Goal: Answer question/provide support: Share knowledge or assist other users

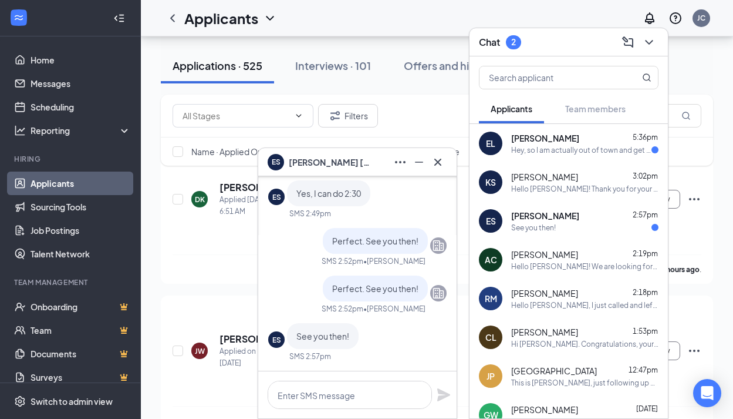
scroll to position [1, 0]
click at [566, 154] on div "Hey, so I am actually out of town and get back on the 31st, earliest I would be…" at bounding box center [581, 150] width 140 height 10
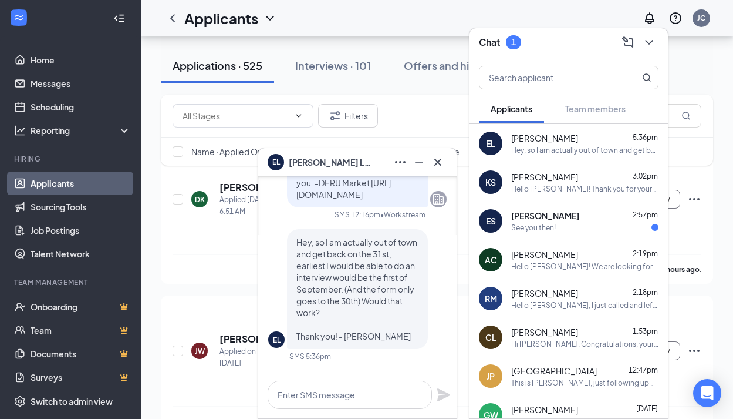
scroll to position [0, 0]
click at [332, 396] on textarea at bounding box center [350, 394] width 164 height 28
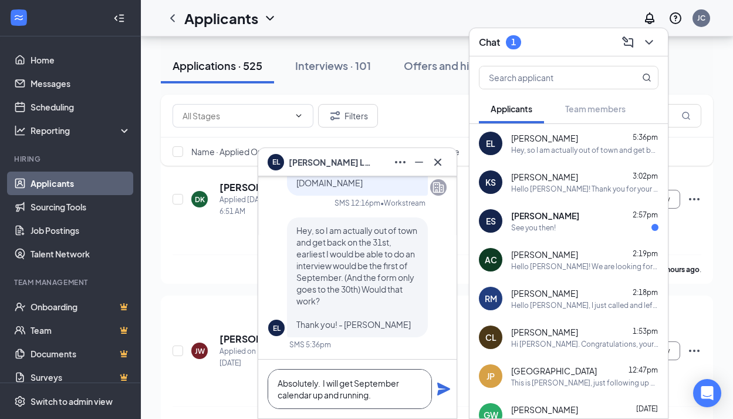
type textarea "Absolutely. I will get September calendar up and running."
click at [440, 386] on icon "Plane" at bounding box center [443, 388] width 13 height 13
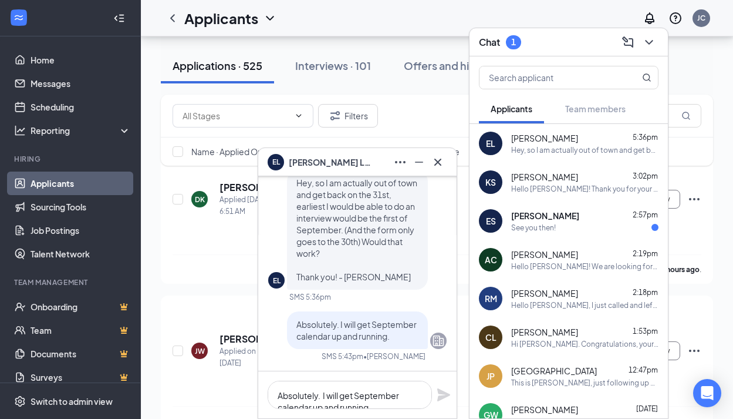
click at [565, 220] on span "[PERSON_NAME]" at bounding box center [545, 216] width 68 height 12
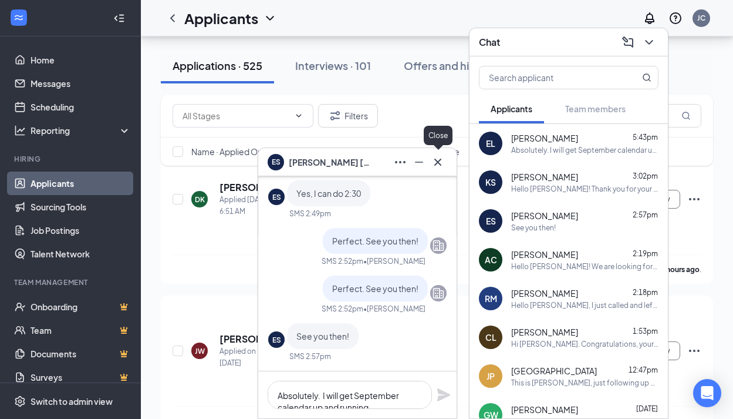
click at [440, 160] on icon "Cross" at bounding box center [438, 162] width 14 height 14
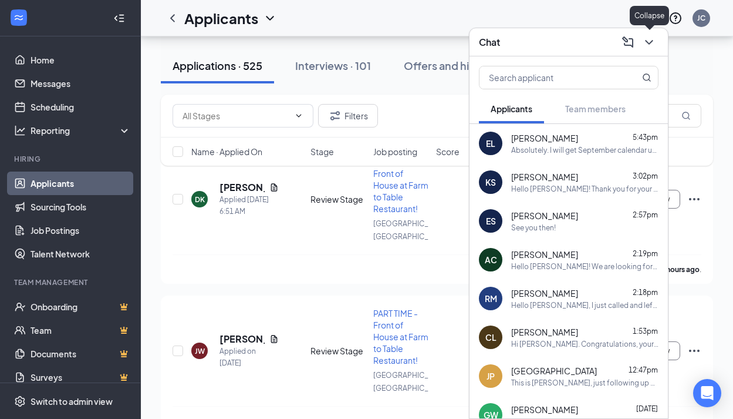
click at [648, 41] on icon "ChevronDown" at bounding box center [649, 42] width 14 height 14
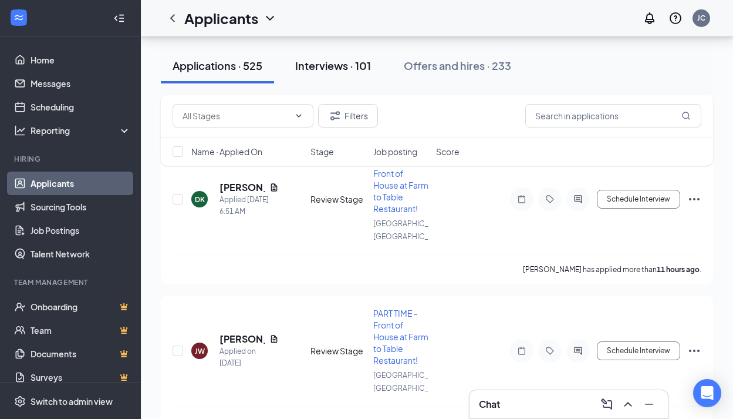
click at [315, 66] on div "Interviews · 101" at bounding box center [333, 65] width 76 height 15
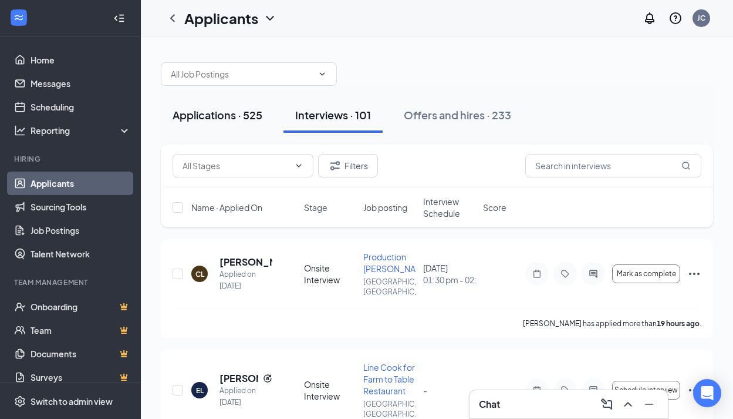
click at [218, 117] on div "Applications · 525" at bounding box center [218, 114] width 90 height 15
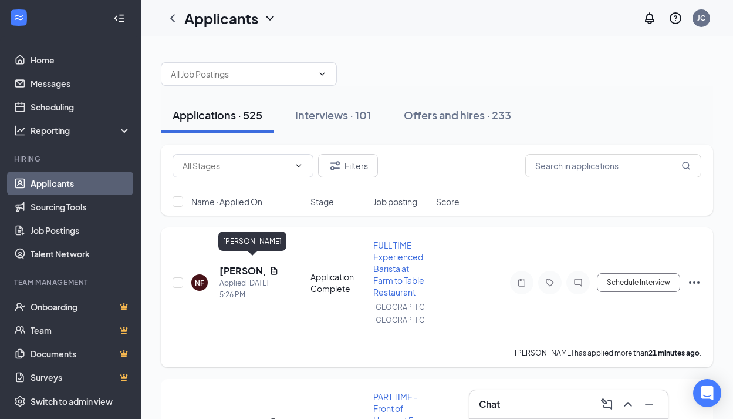
click at [228, 264] on h5 "[PERSON_NAME]" at bounding box center [242, 270] width 45 height 13
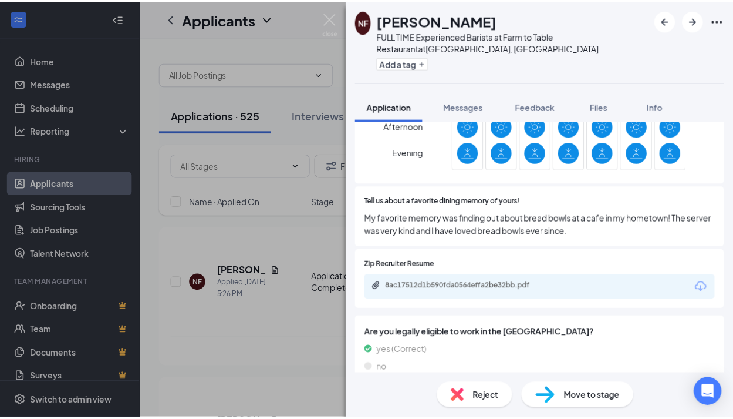
scroll to position [264, 0]
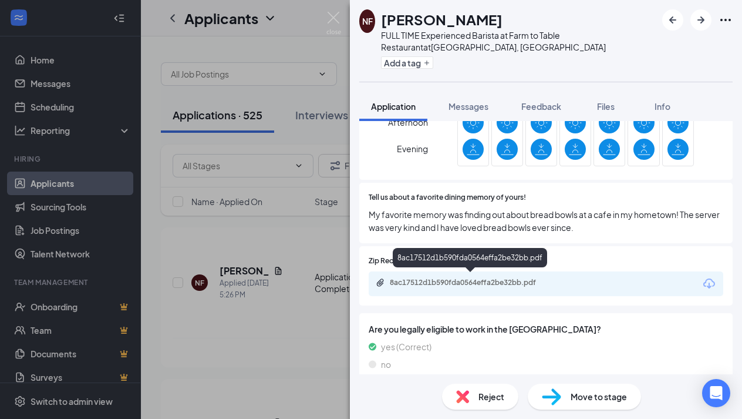
click at [477, 279] on div "8ac17512d1b590fda0564effa2be32bb.pdf" at bounding box center [472, 282] width 164 height 9
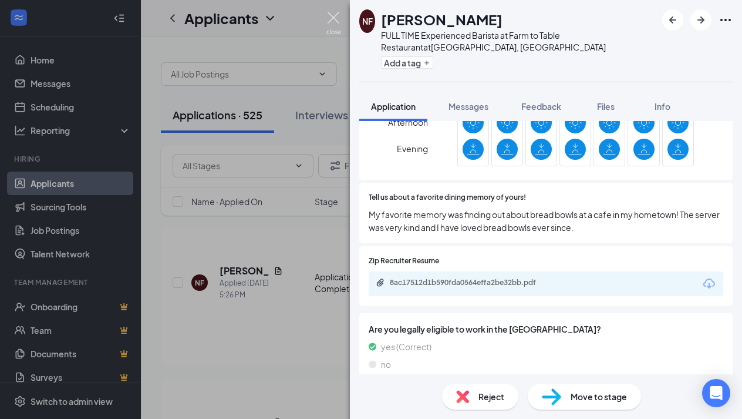
click at [333, 14] on img at bounding box center [333, 23] width 15 height 23
